Goal: Transaction & Acquisition: Purchase product/service

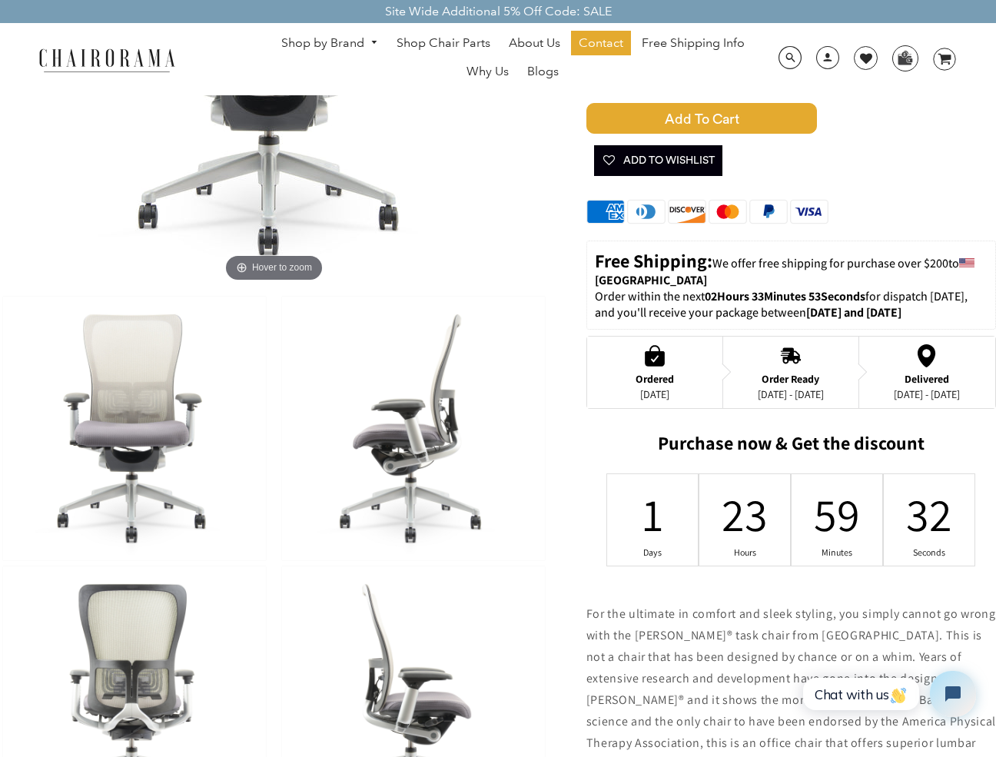
scroll to position [307, 0]
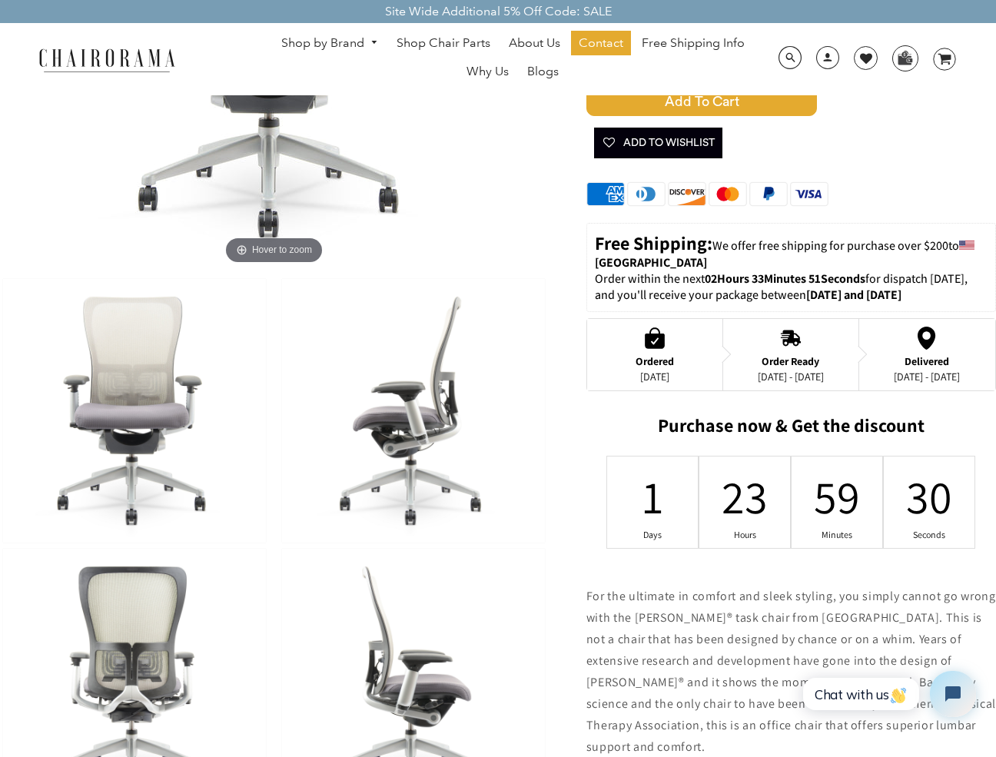
click at [134, 430] on img at bounding box center [134, 411] width 263 height 264
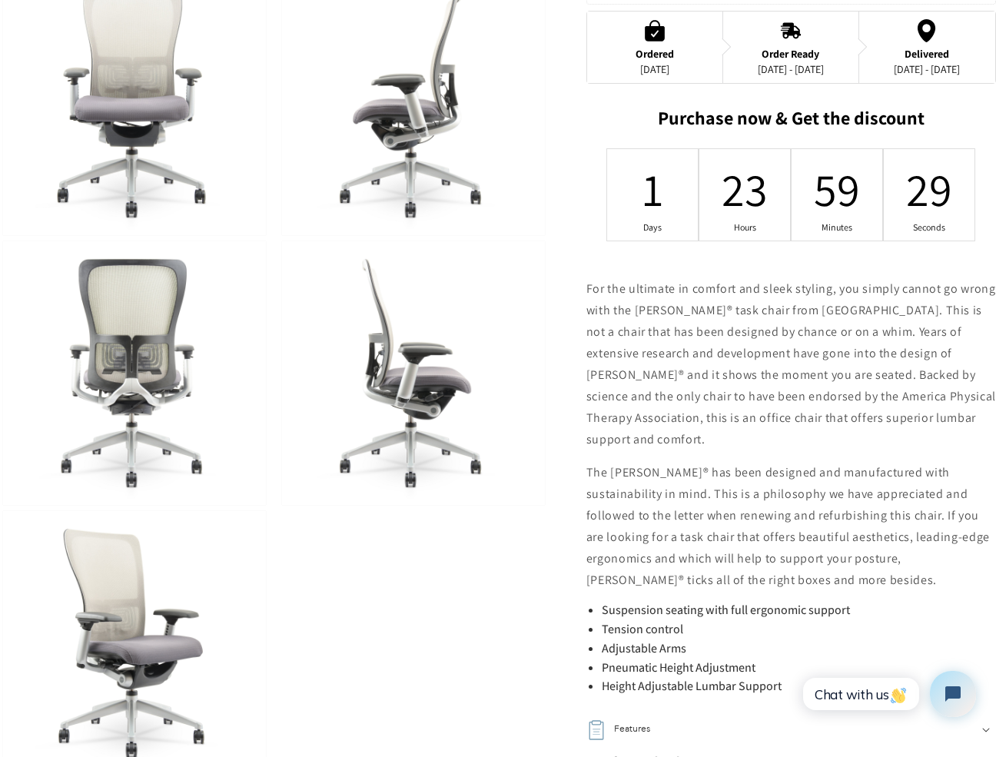
click at [139, 630] on img at bounding box center [134, 643] width 263 height 264
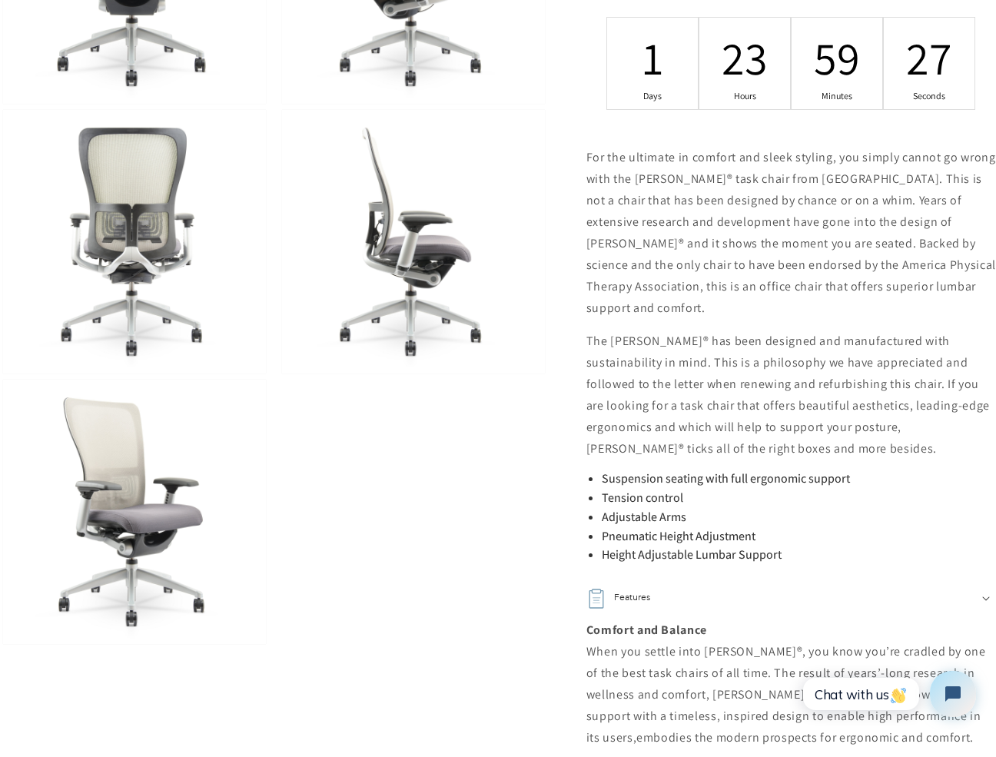
scroll to position [845, 0]
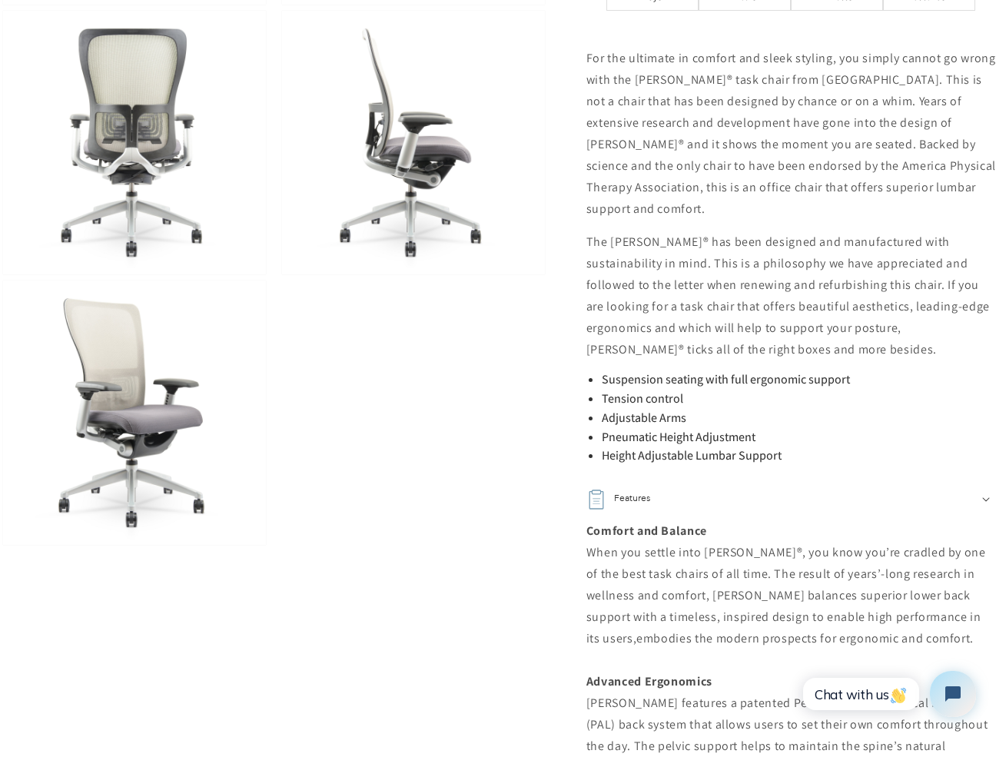
click at [135, 475] on img at bounding box center [134, 413] width 263 height 264
click at [140, 440] on img at bounding box center [134, 413] width 263 height 264
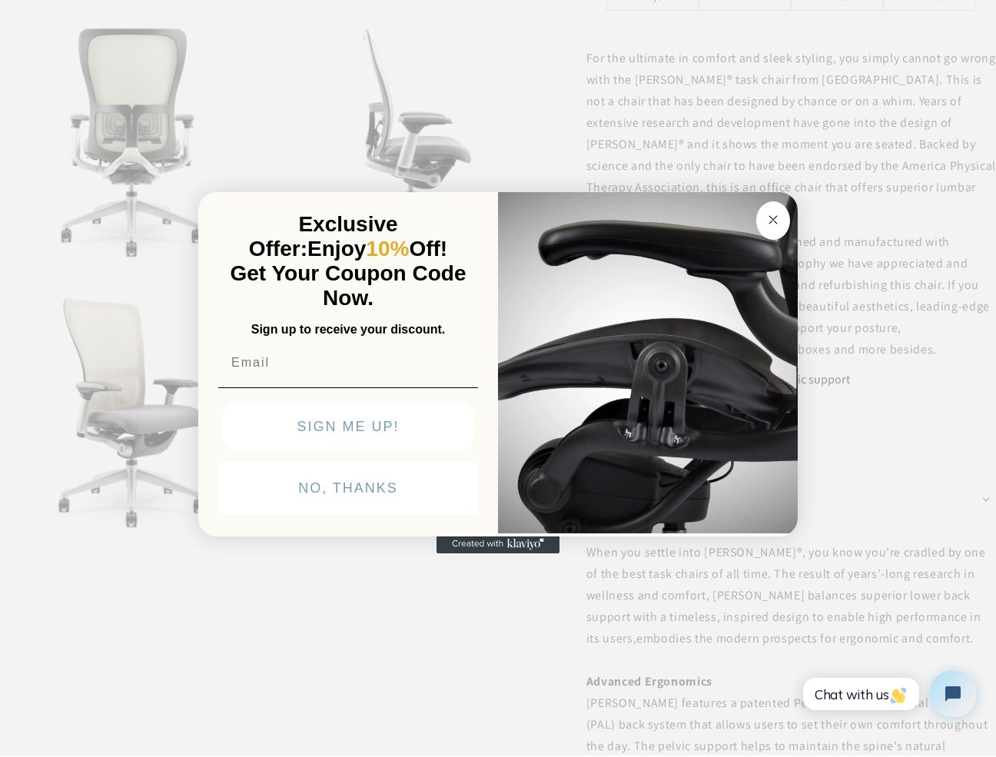
click at [776, 217] on icon "Close dialog" at bounding box center [773, 220] width 8 height 8
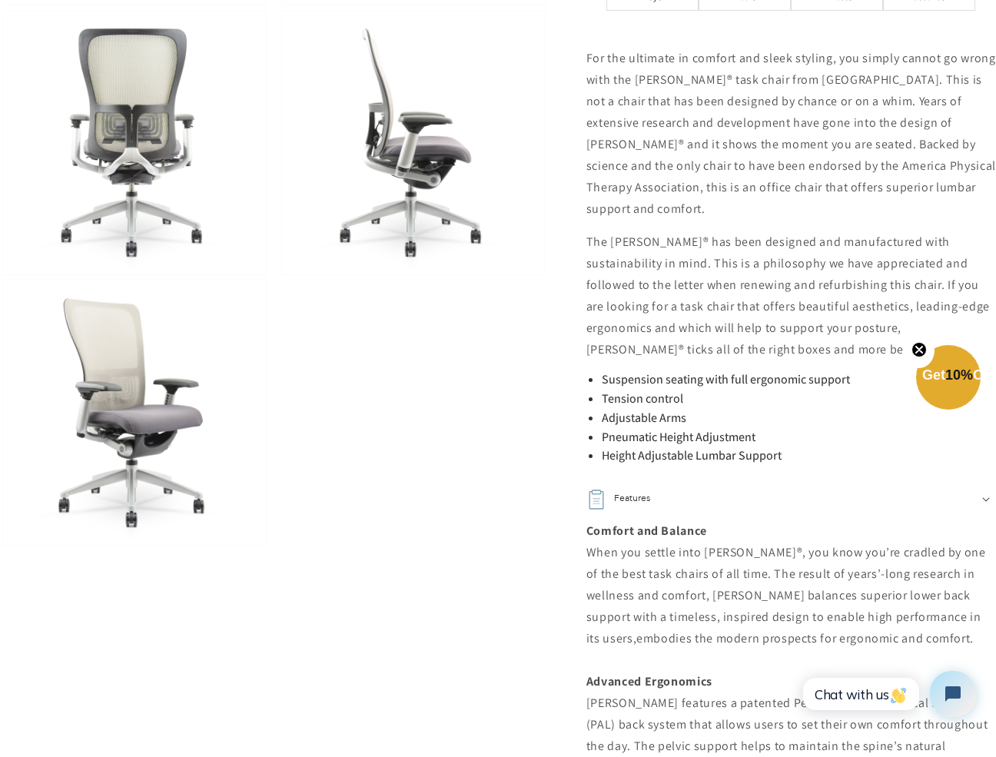
click at [110, 423] on img at bounding box center [134, 413] width 263 height 264
click at [173, 433] on img at bounding box center [134, 413] width 263 height 264
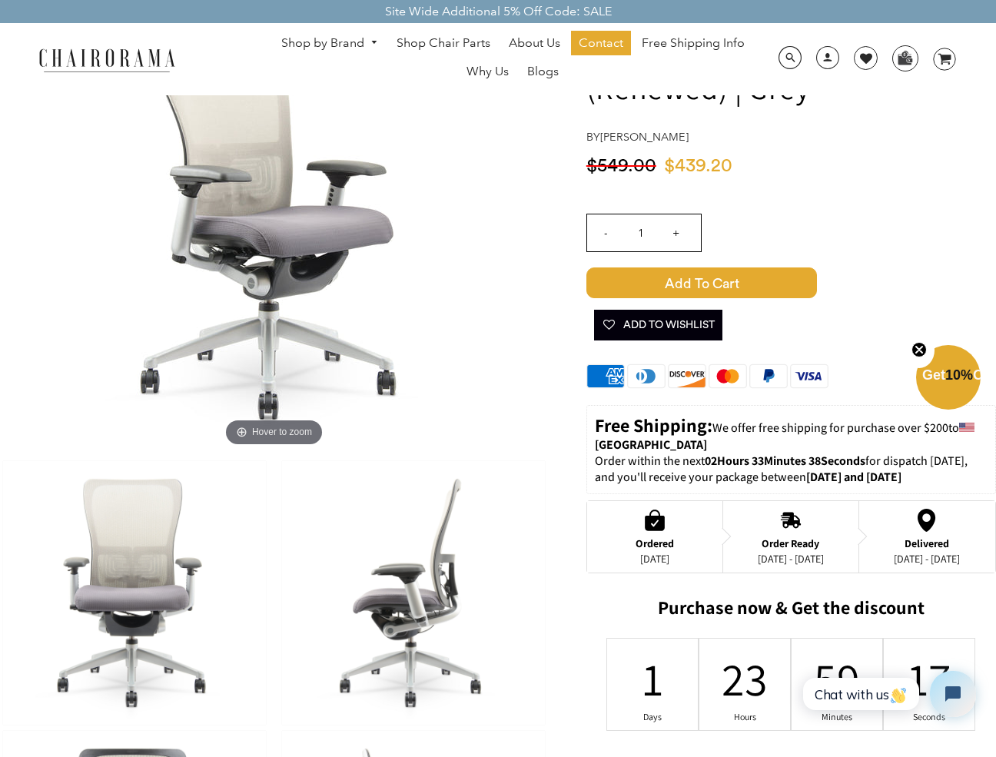
scroll to position [77, 0]
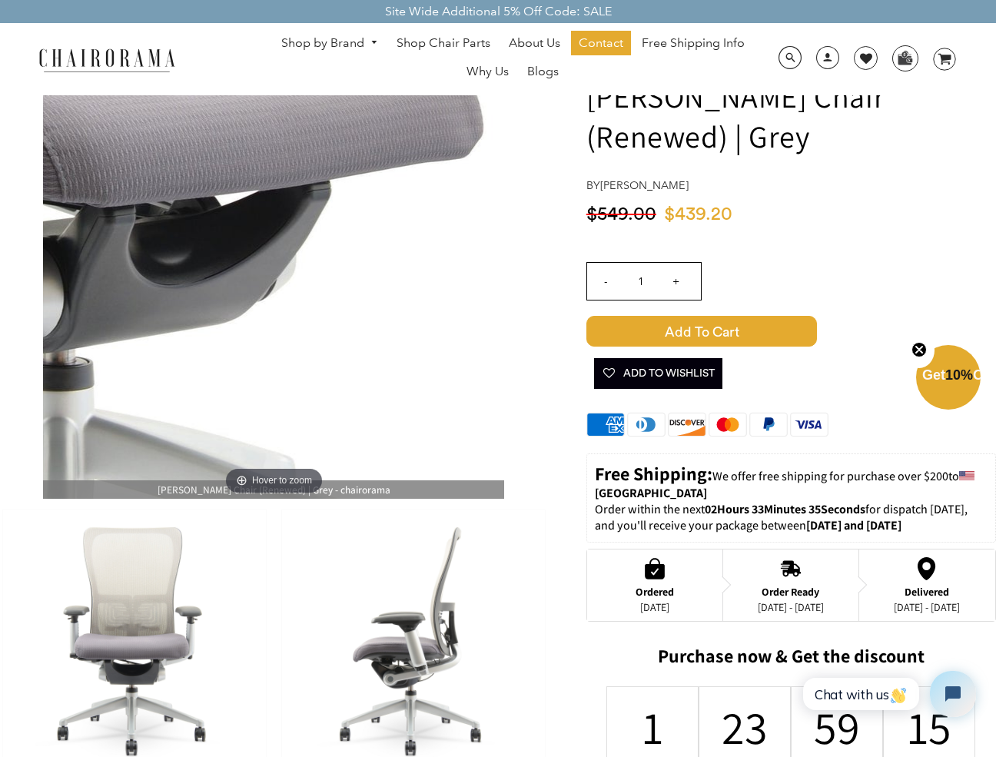
click at [333, 323] on img at bounding box center [273, 268] width 461 height 461
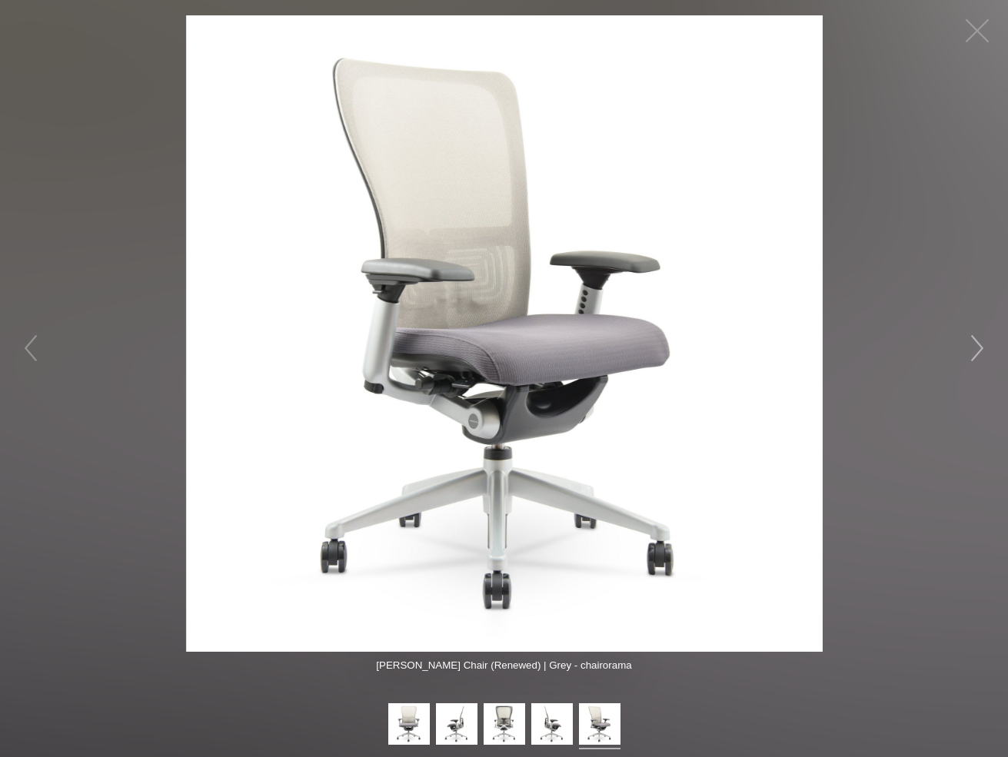
click at [977, 343] on button "button" at bounding box center [977, 348] width 46 height 46
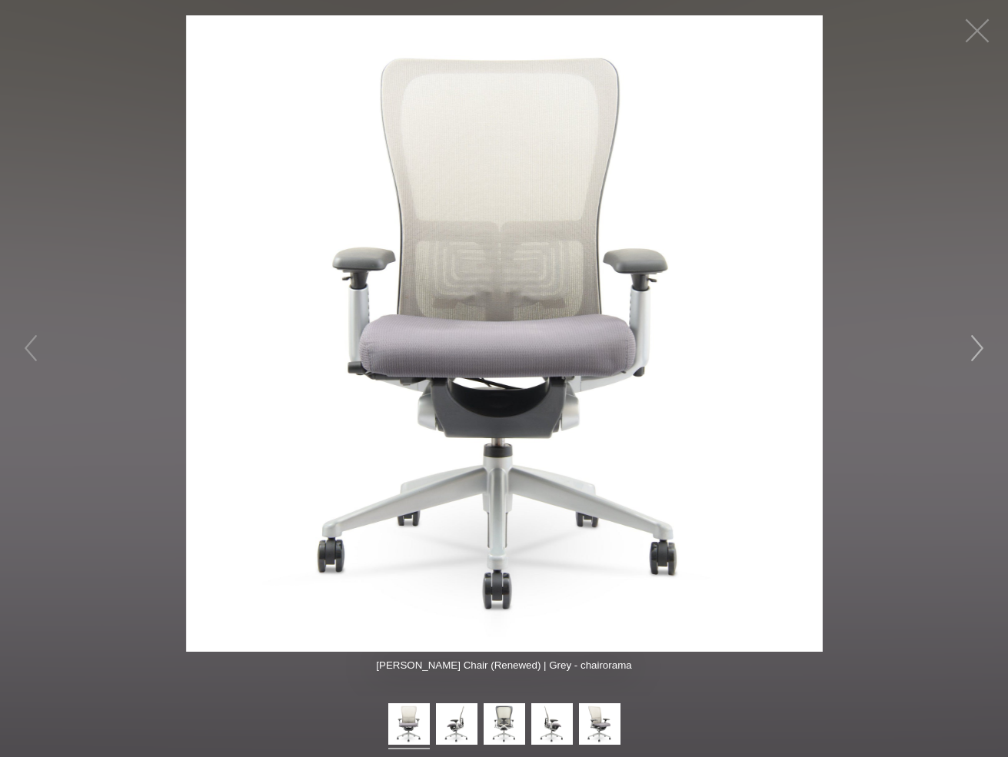
click at [975, 343] on button "button" at bounding box center [977, 348] width 46 height 46
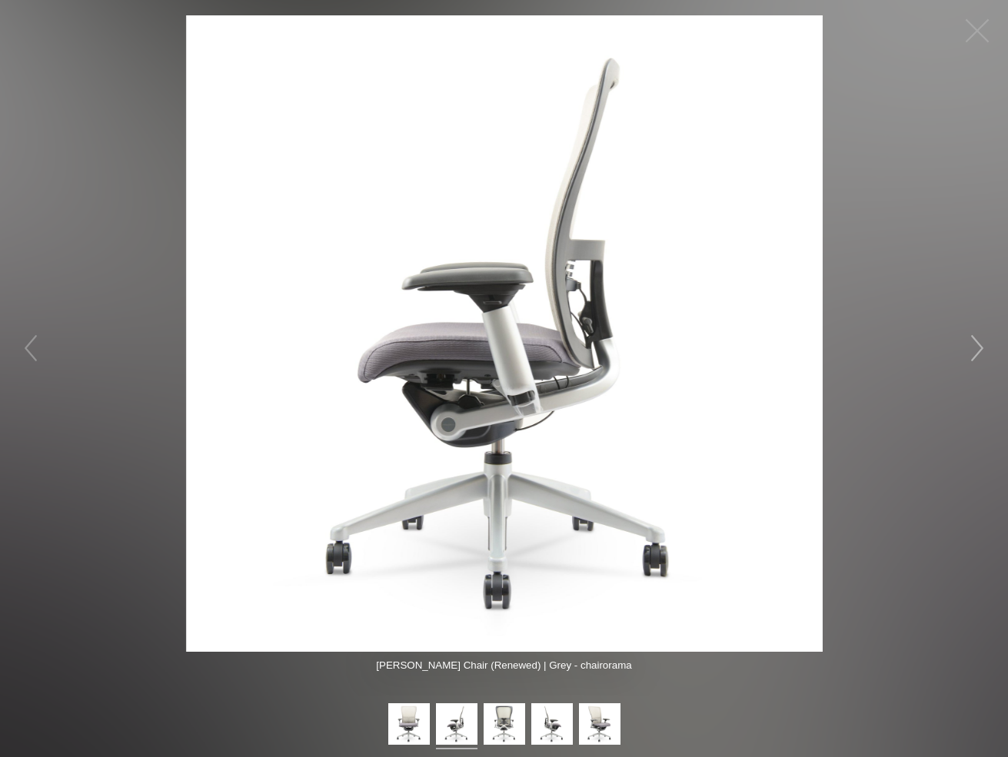
click at [975, 343] on button "button" at bounding box center [977, 348] width 46 height 46
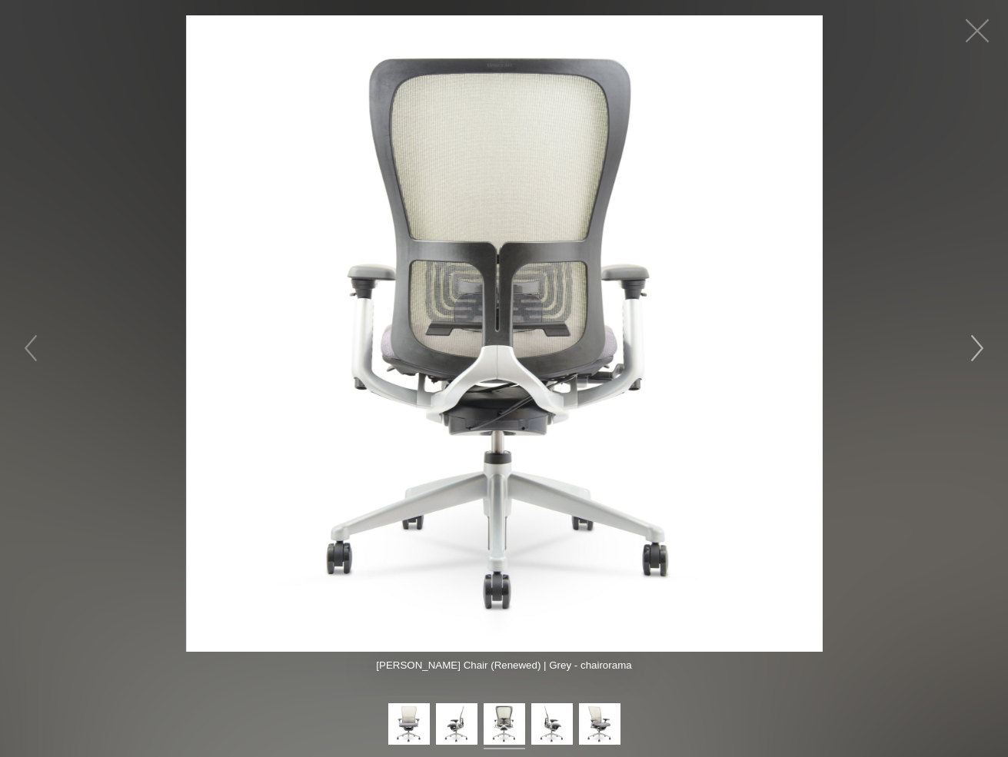
click at [975, 343] on button "button" at bounding box center [977, 348] width 46 height 46
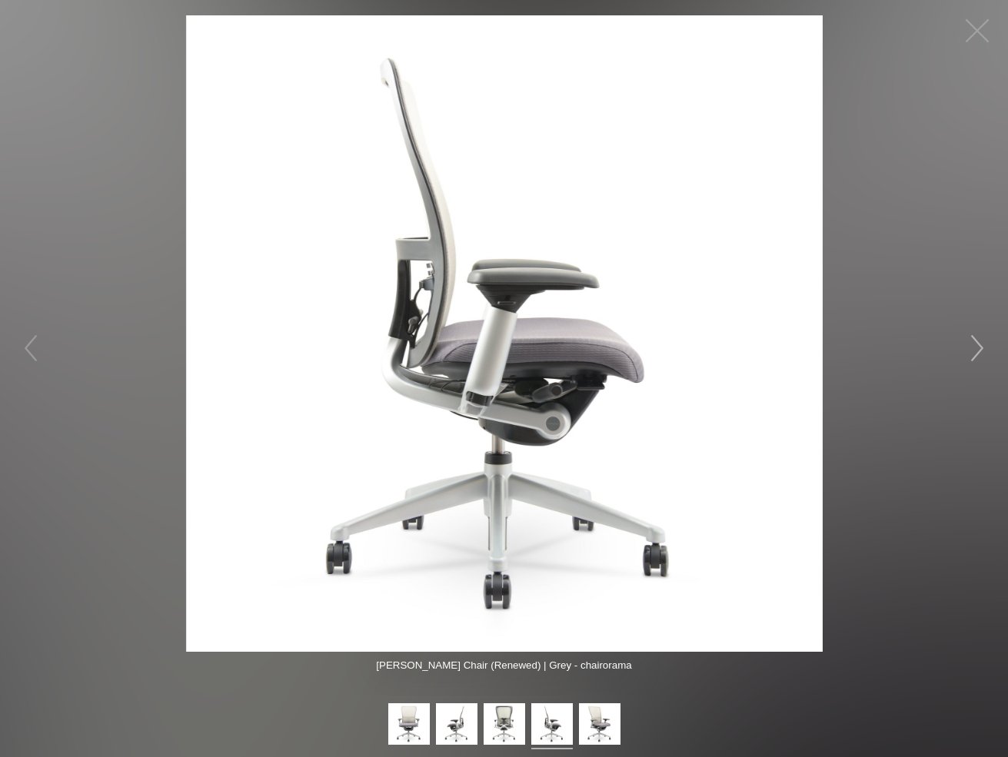
click at [975, 343] on button "button" at bounding box center [977, 348] width 46 height 46
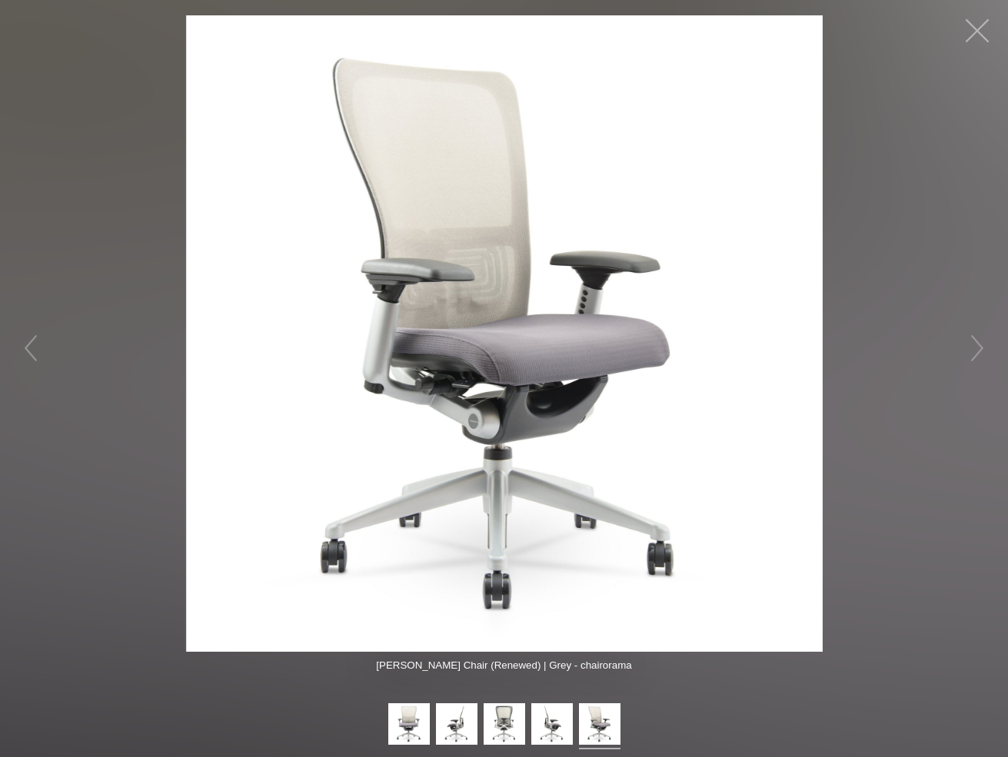
click at [974, 29] on button "button" at bounding box center [977, 31] width 46 height 46
